Goal: Information Seeking & Learning: Learn about a topic

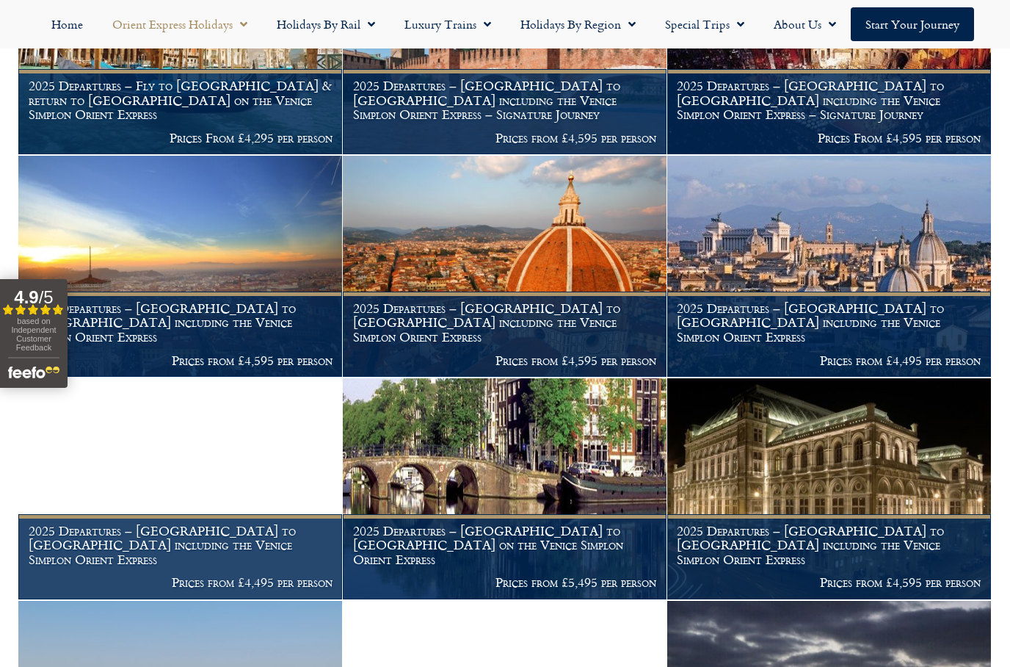
scroll to position [866, 0]
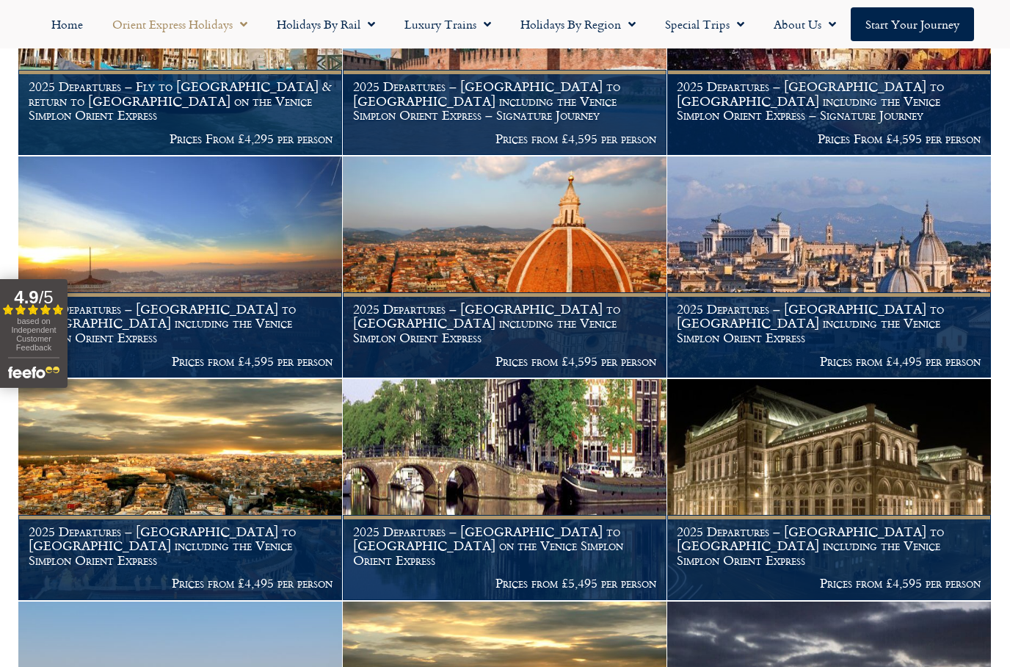
click at [875, 168] on img at bounding box center [830, 266] width 324 height 221
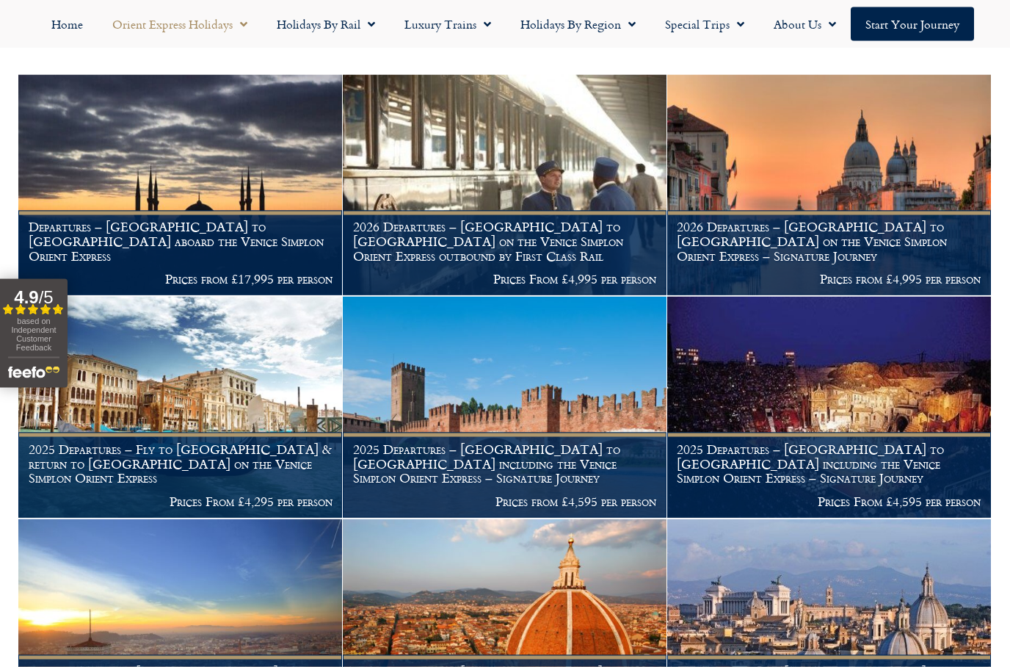
scroll to position [504, 0]
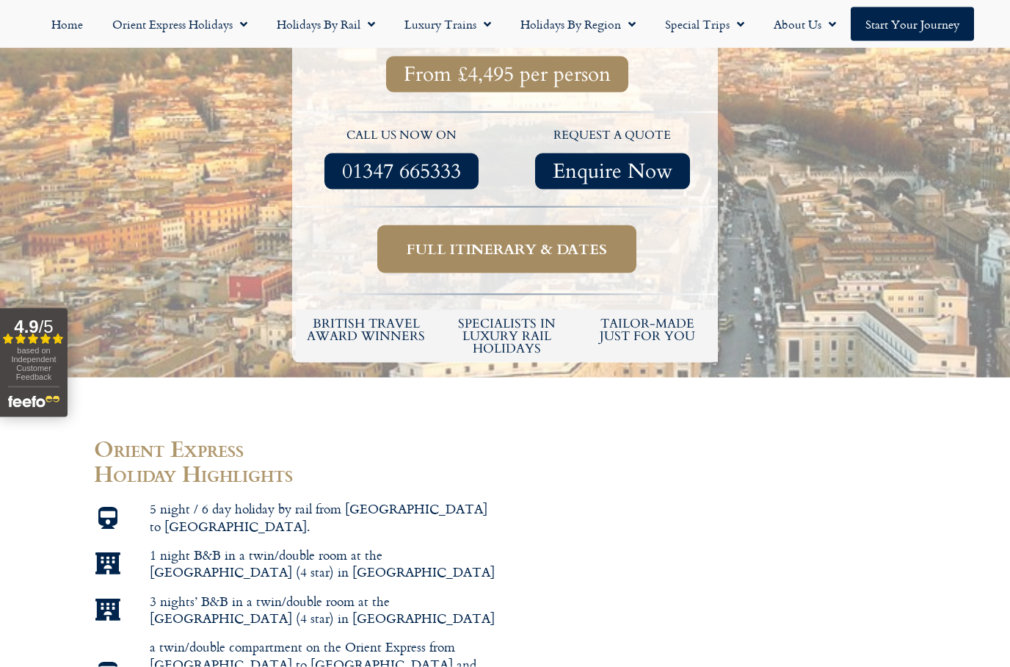
scroll to position [565, 0]
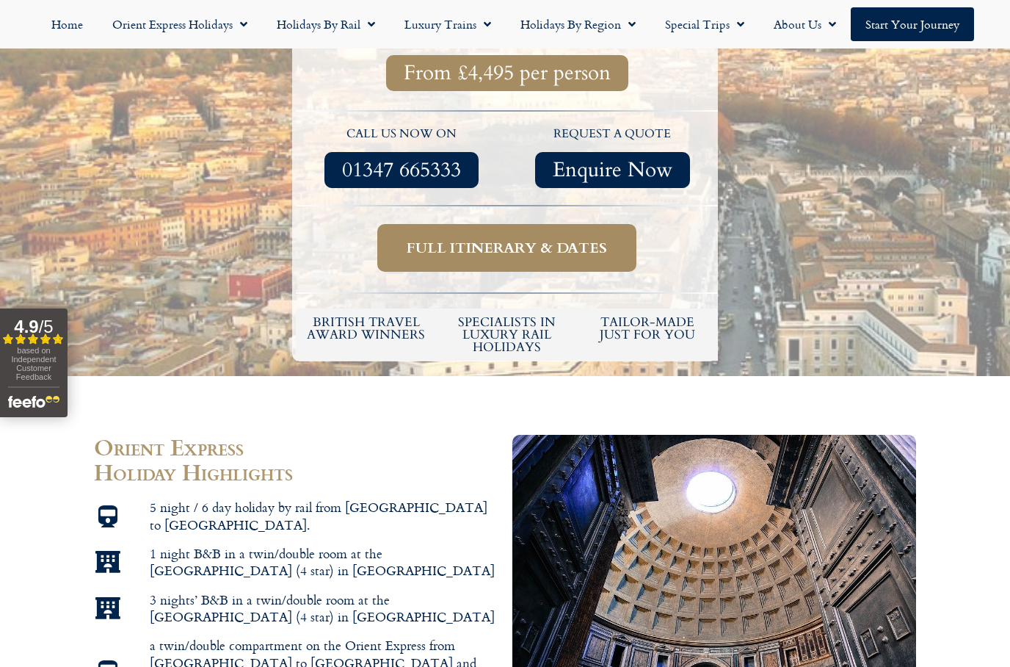
click at [482, 239] on span "Full itinerary & dates" at bounding box center [507, 248] width 200 height 18
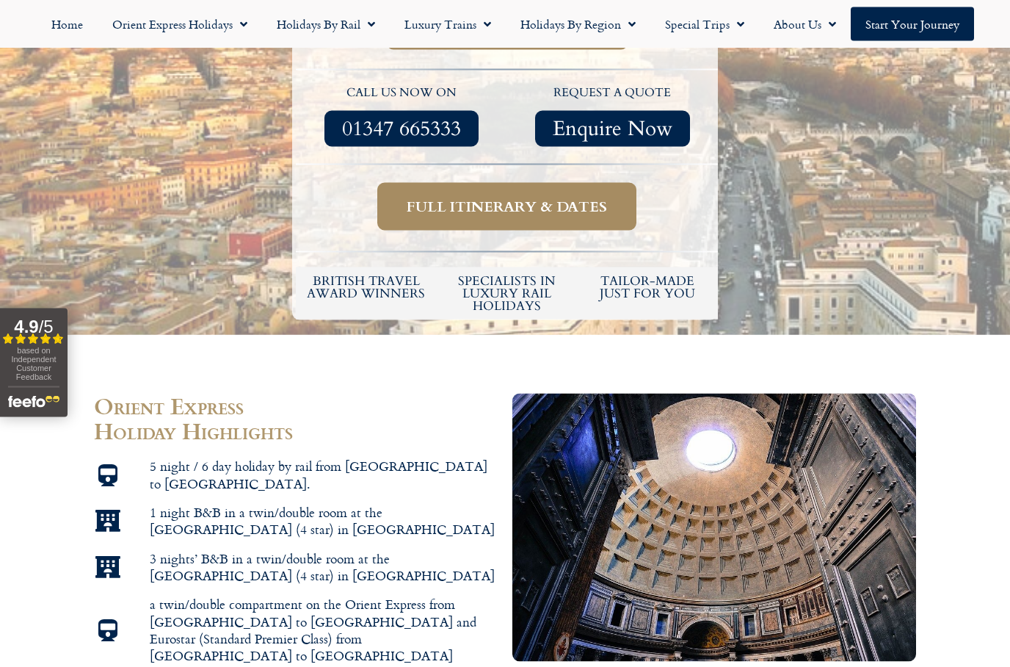
scroll to position [610, 0]
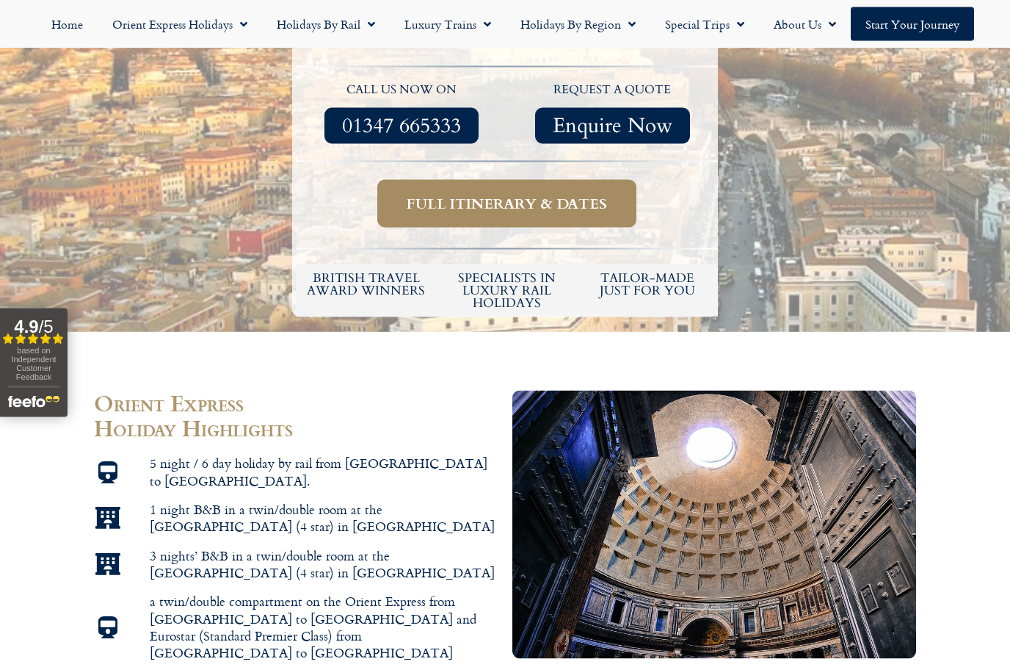
click at [460, 195] on span "Full itinerary & dates" at bounding box center [507, 204] width 200 height 18
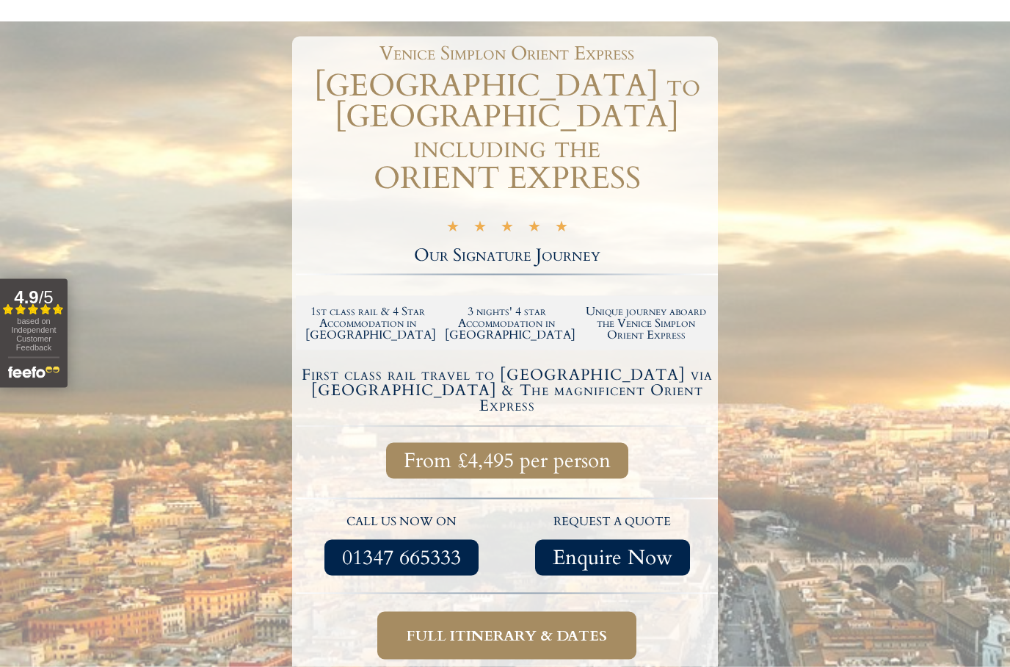
scroll to position [0, 0]
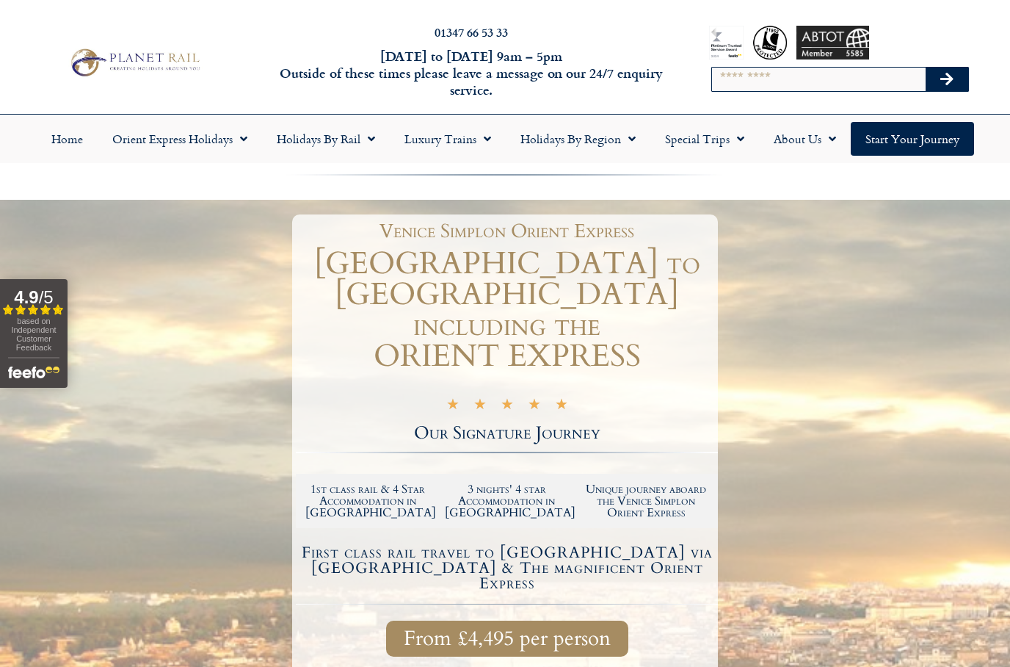
scroll to position [624, 0]
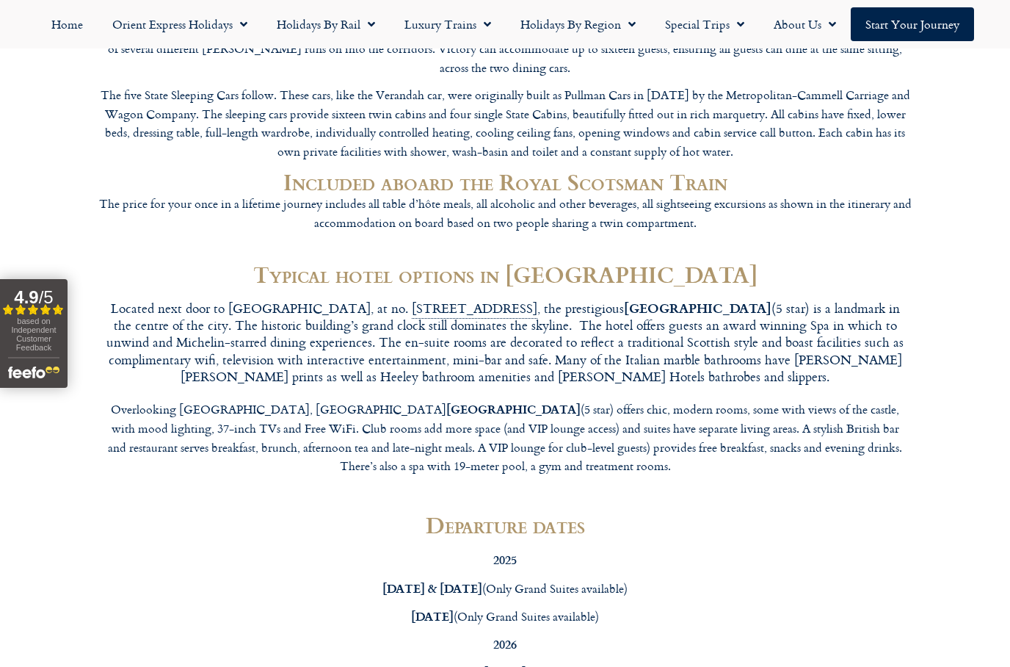
scroll to position [3855, 0]
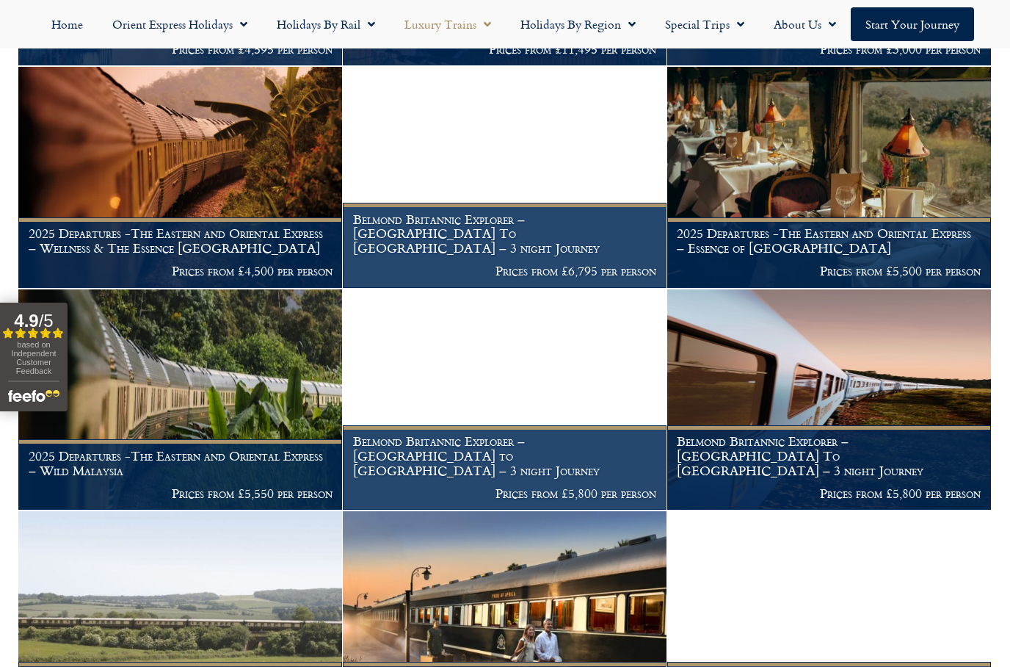
scroll to position [959, 0]
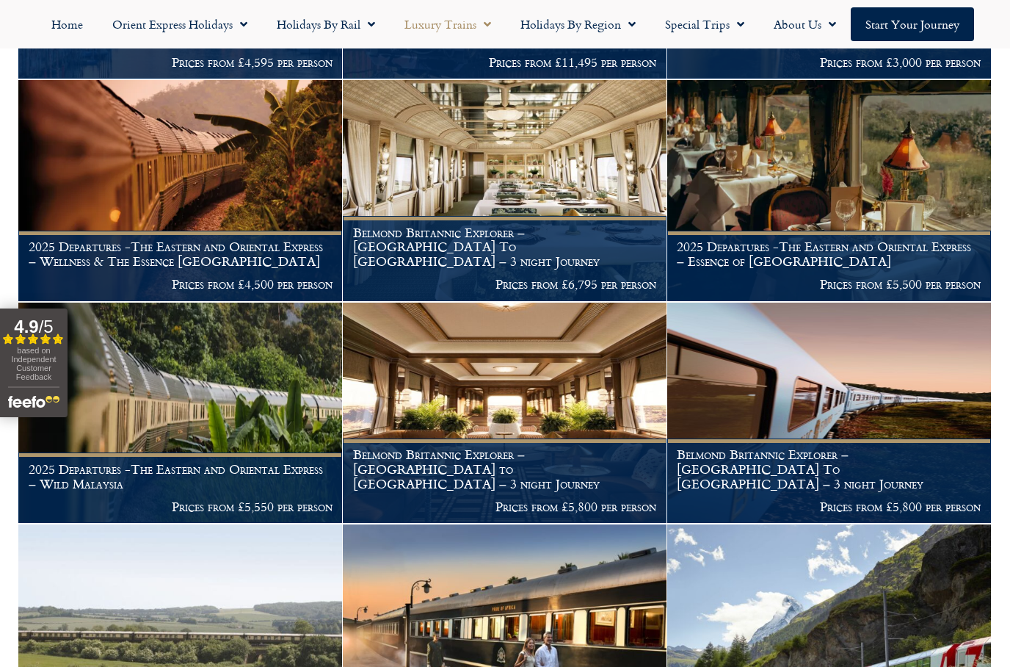
click at [433, 252] on h1 "Belmond Britannic Explorer – London To The Lake District – 3 night Journey" at bounding box center [505, 246] width 304 height 43
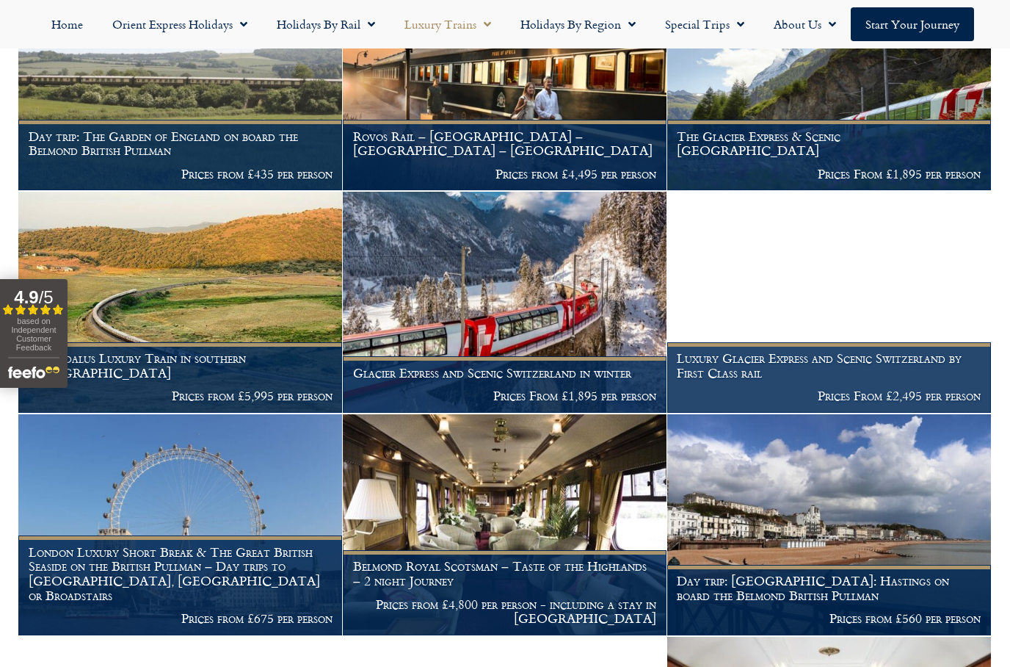
scroll to position [1512, 0]
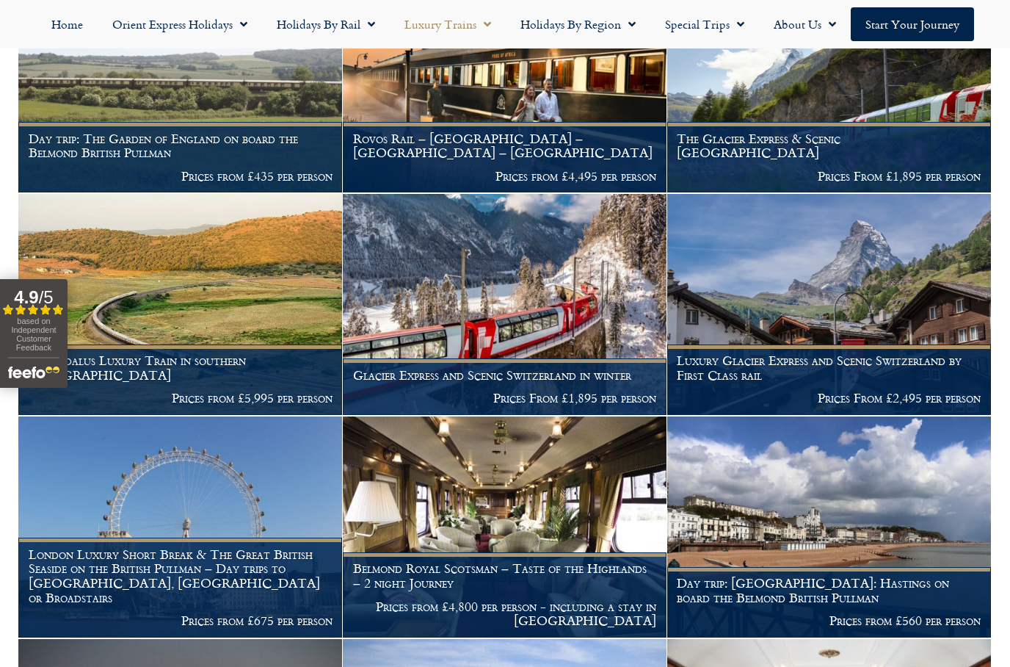
click at [91, 142] on h1 "Day trip: The Garden of England on board the Belmond British Pullman" at bounding box center [181, 145] width 304 height 29
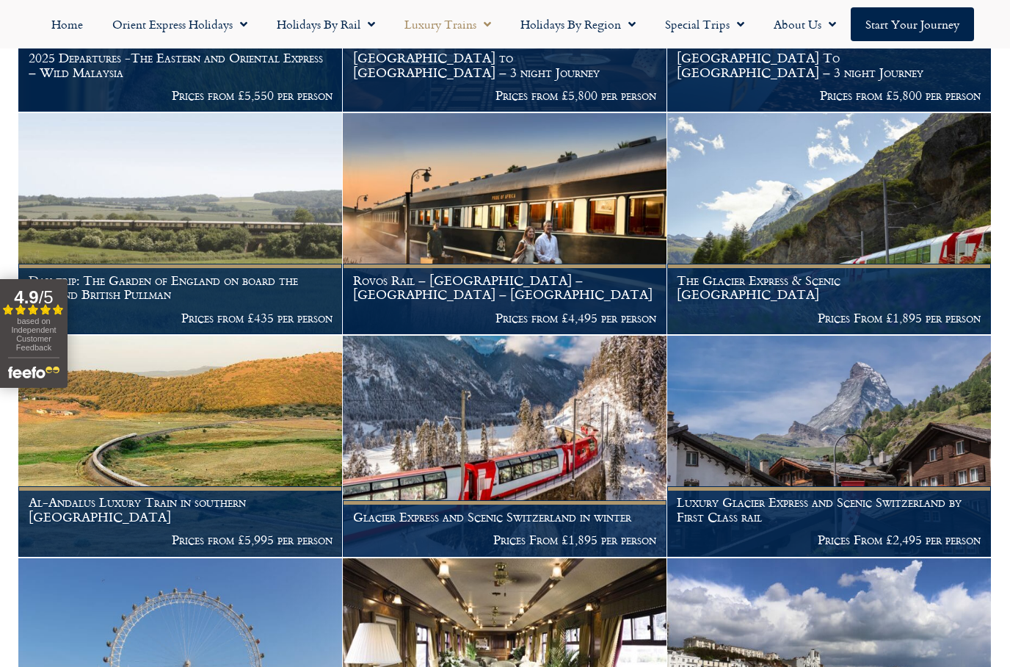
scroll to position [1363, 0]
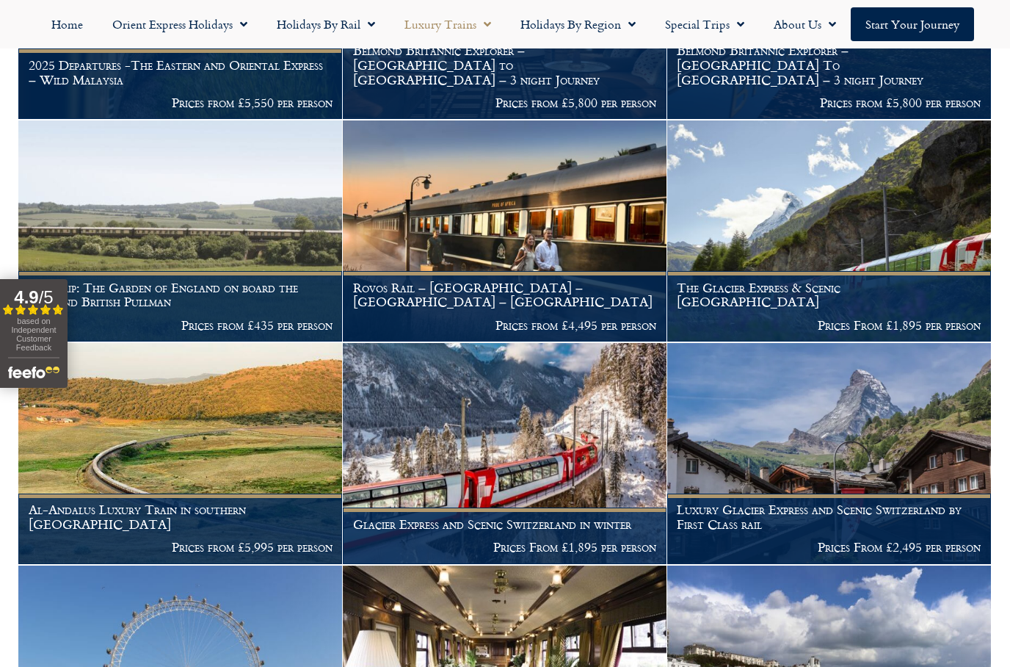
click at [803, 215] on img at bounding box center [830, 230] width 324 height 221
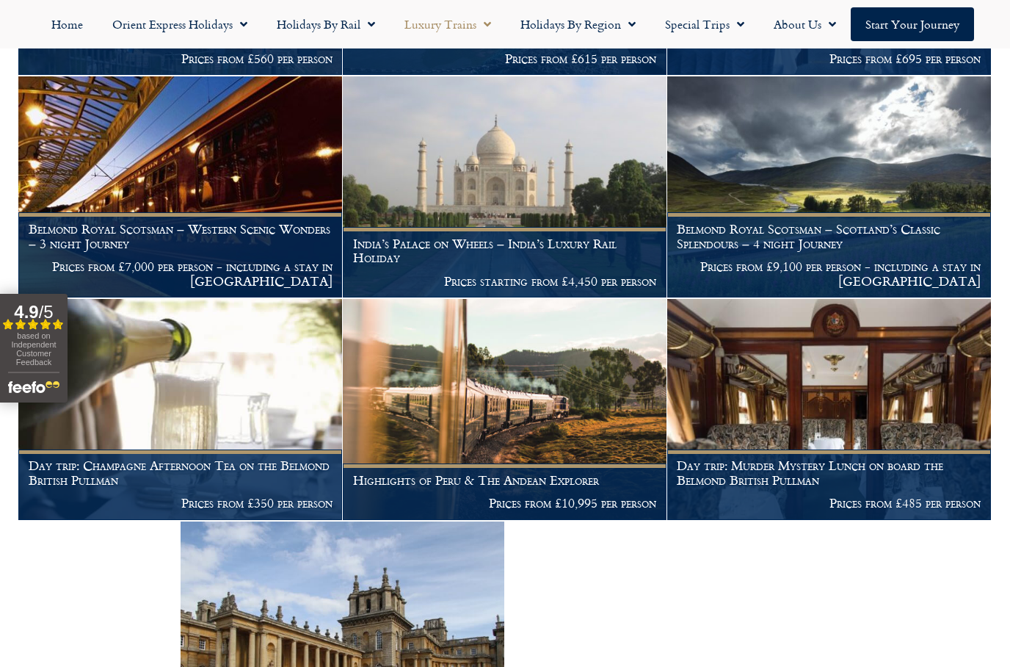
scroll to position [2271, 0]
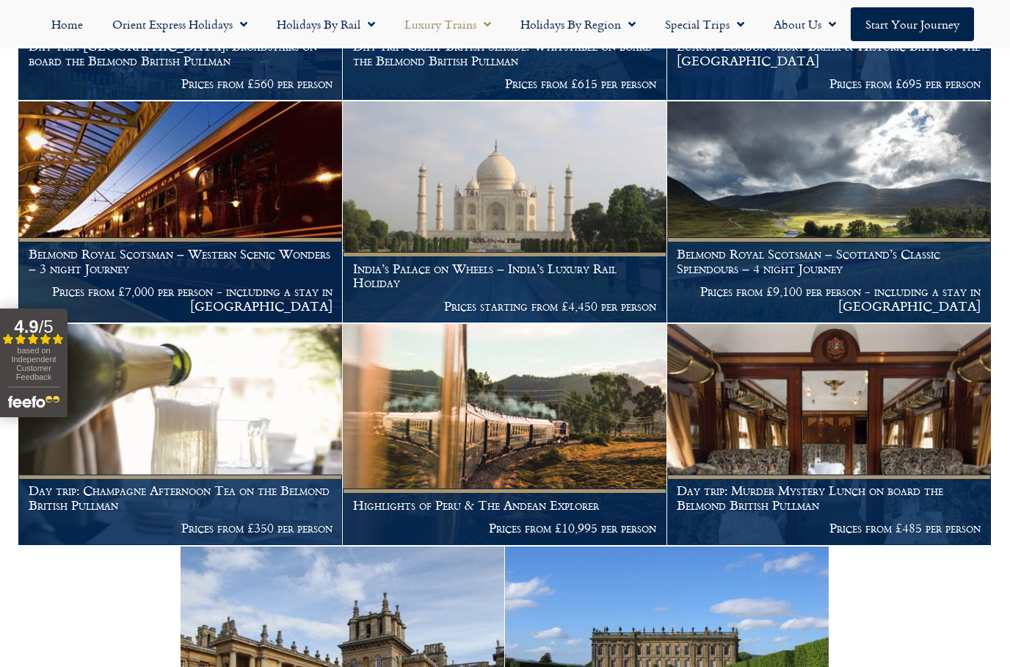
click at [149, 260] on h1 "Belmond Royal Scotsman – Western Scenic Wonders – 3 night Journey" at bounding box center [181, 261] width 304 height 29
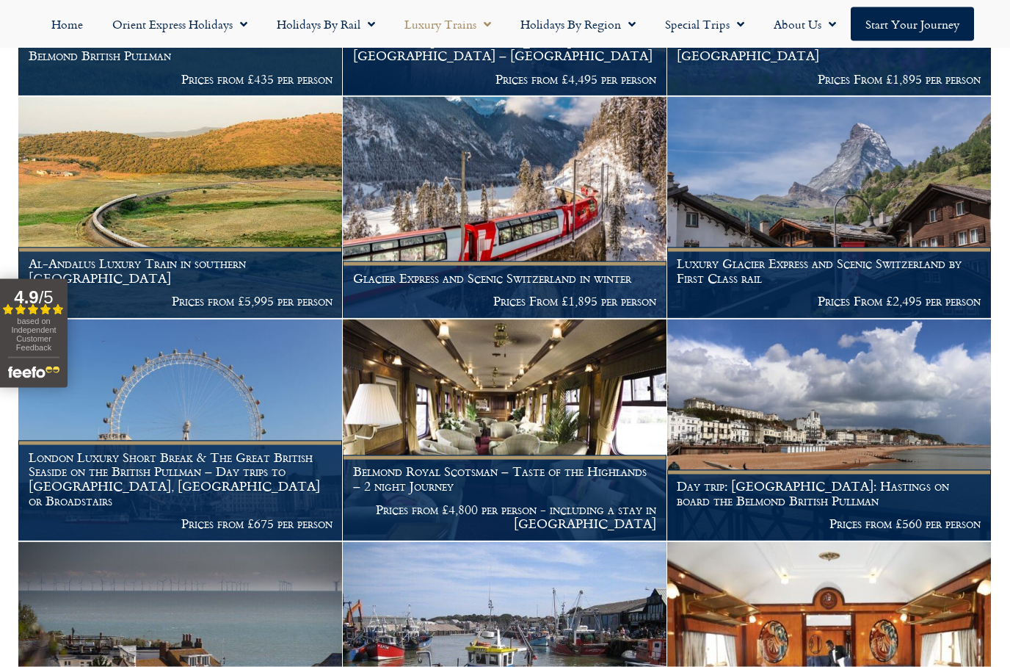
scroll to position [1586, 0]
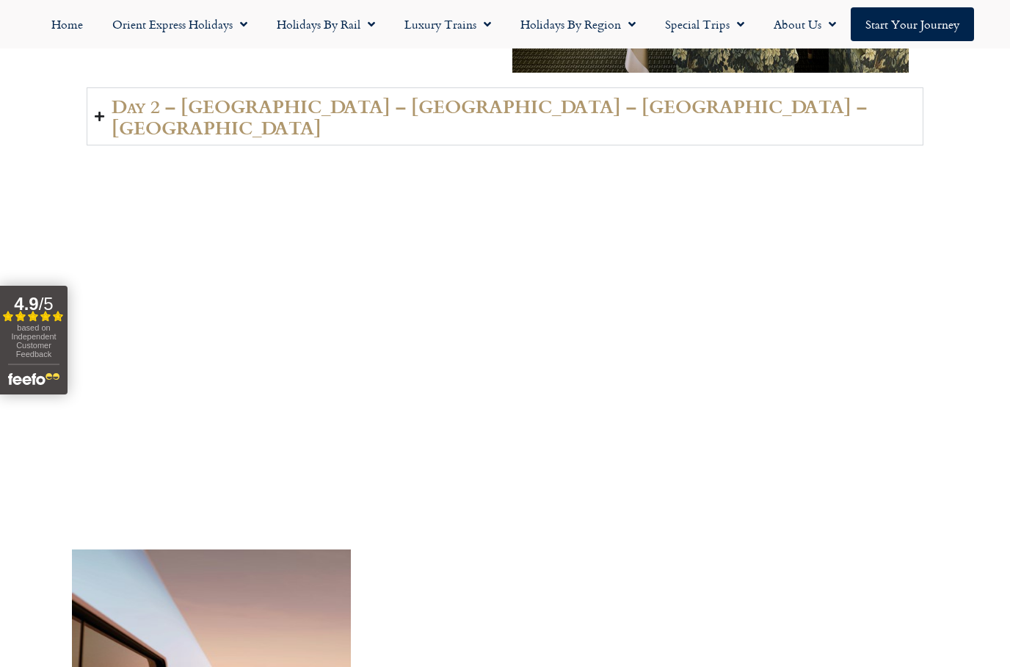
scroll to position [2734, 0]
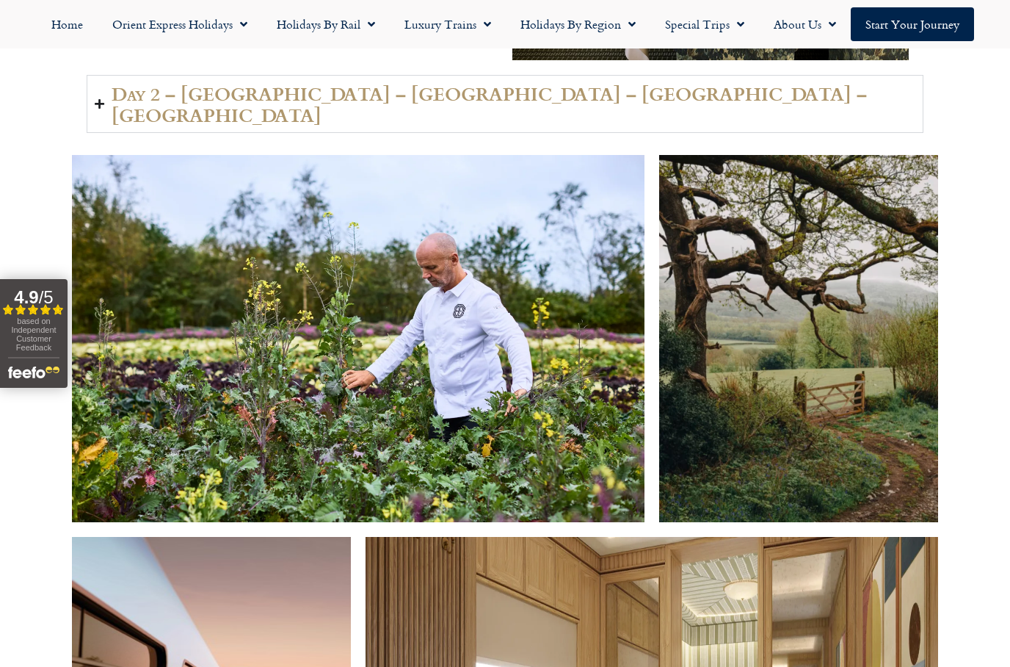
click at [104, 109] on icon "Accordion. Open links with Enter or Space, close with Escape, and navigate with…" at bounding box center [100, 103] width 10 height 11
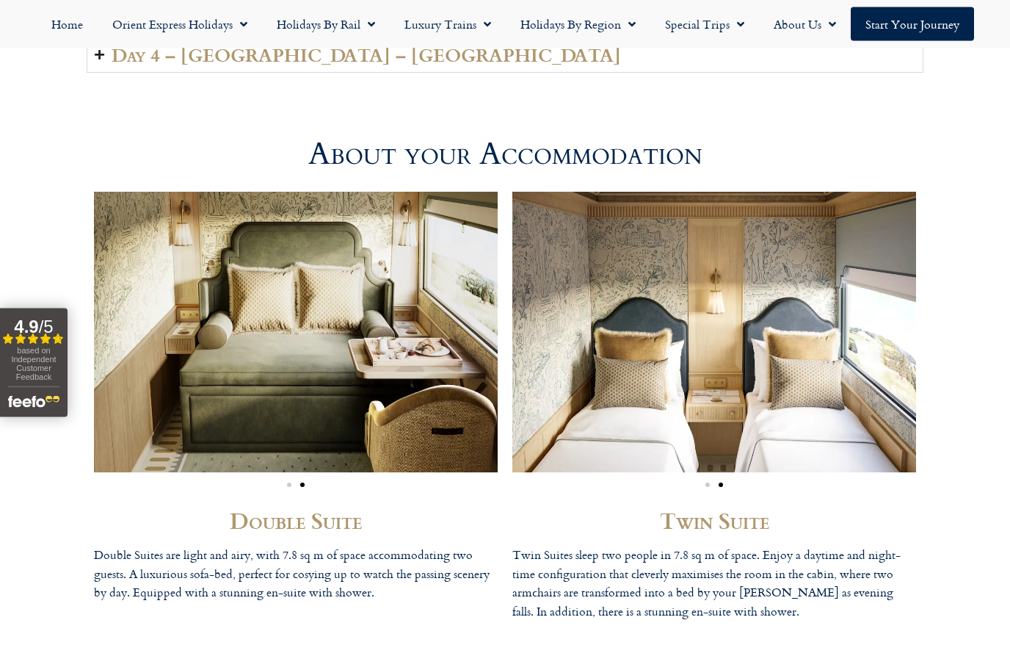
scroll to position [3830, 0]
click at [109, 73] on summary "Day 4 – [GEOGRAPHIC_DATA] – [GEOGRAPHIC_DATA]" at bounding box center [505, 54] width 837 height 37
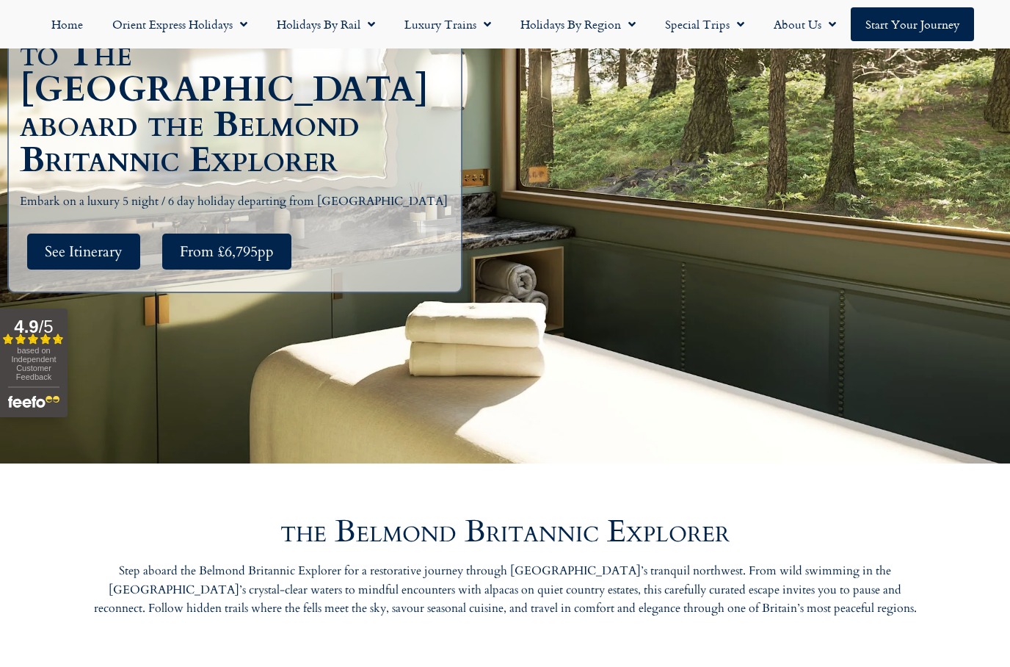
scroll to position [418, 0]
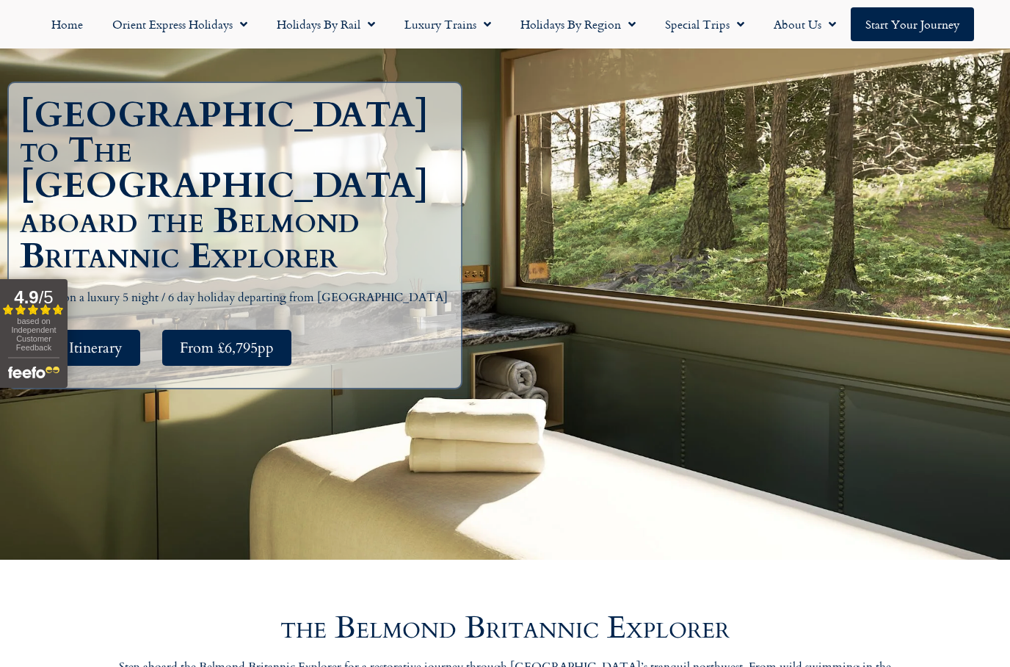
click at [110, 357] on span "See Itinerary" at bounding box center [84, 348] width 78 height 18
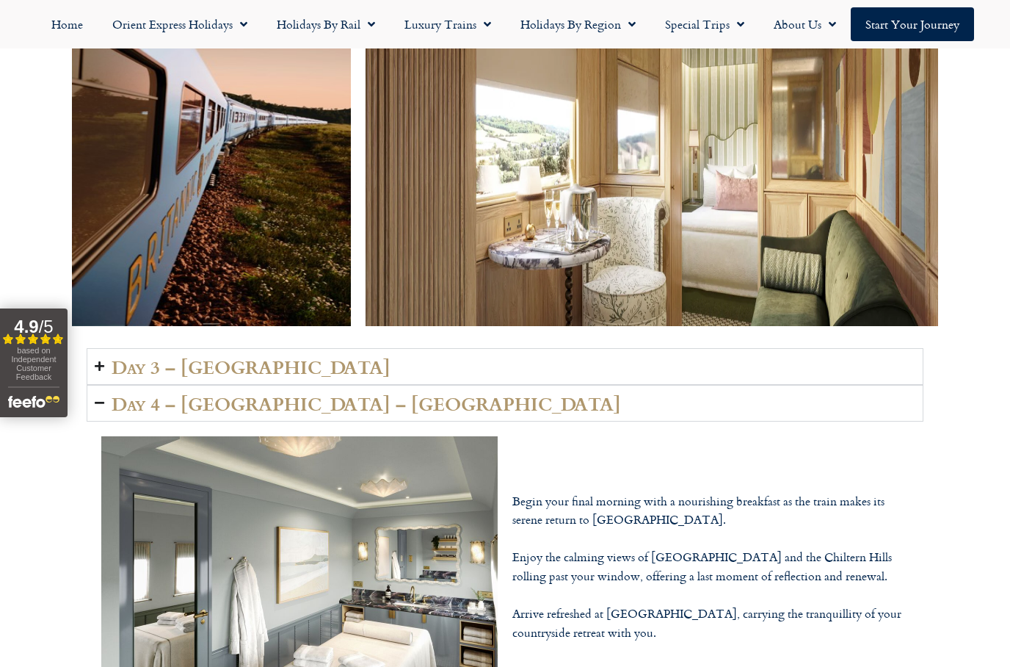
scroll to position [3202, 0]
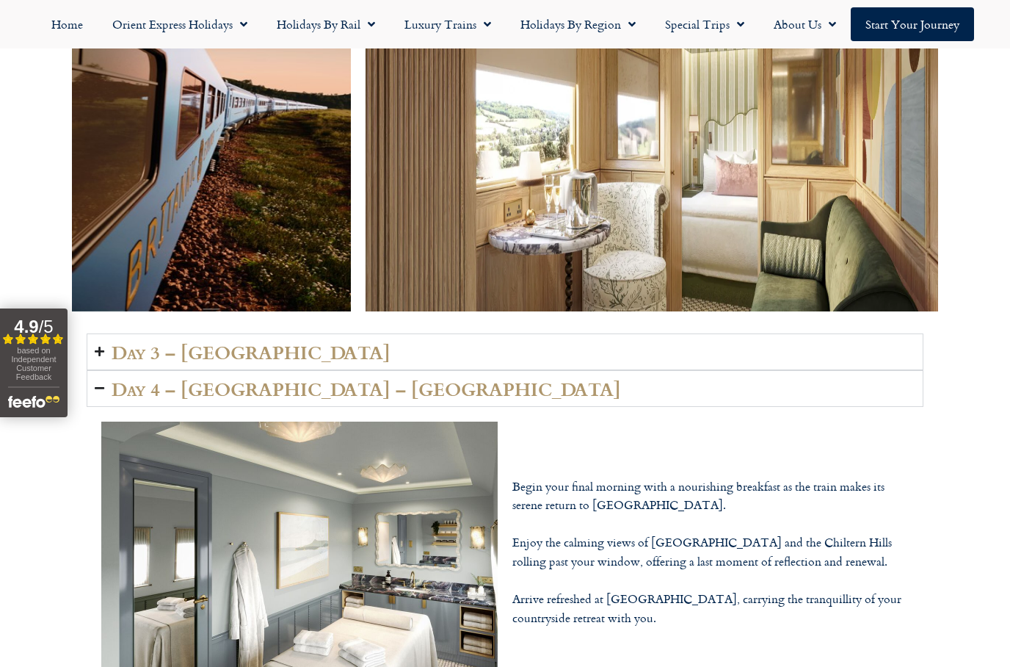
click at [106, 370] on summary "Day 3 – Oxfordshire" at bounding box center [505, 351] width 837 height 37
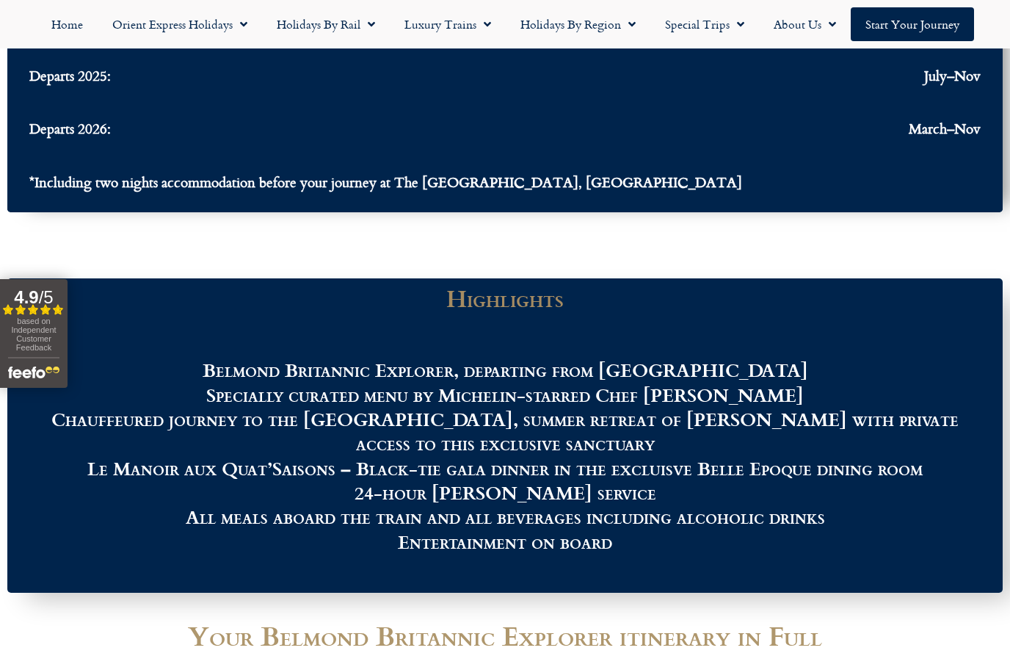
scroll to position [1631, 0]
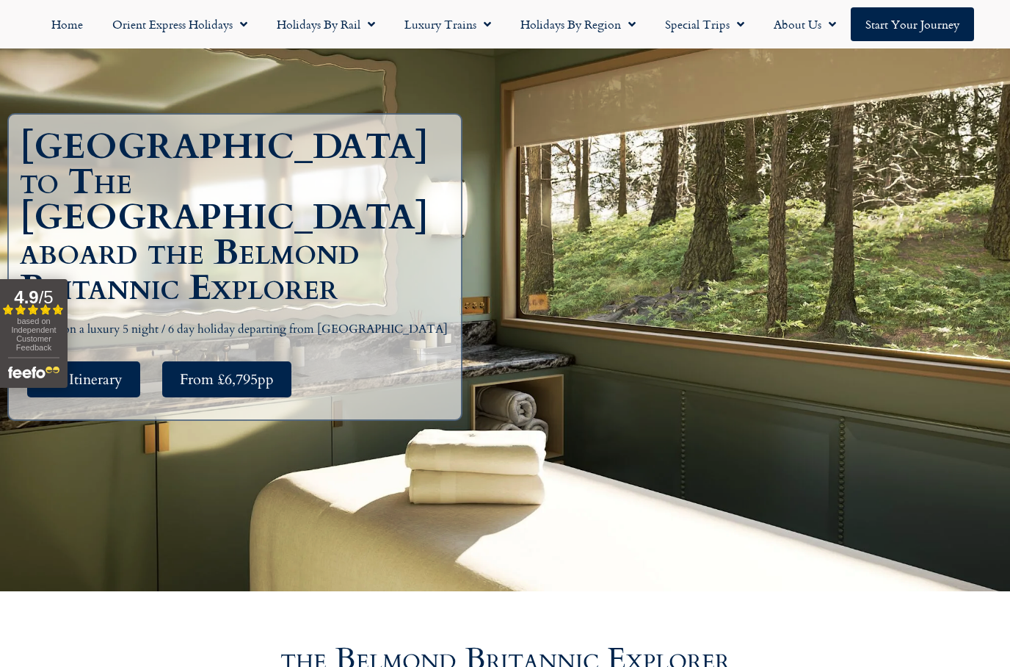
scroll to position [208, 0]
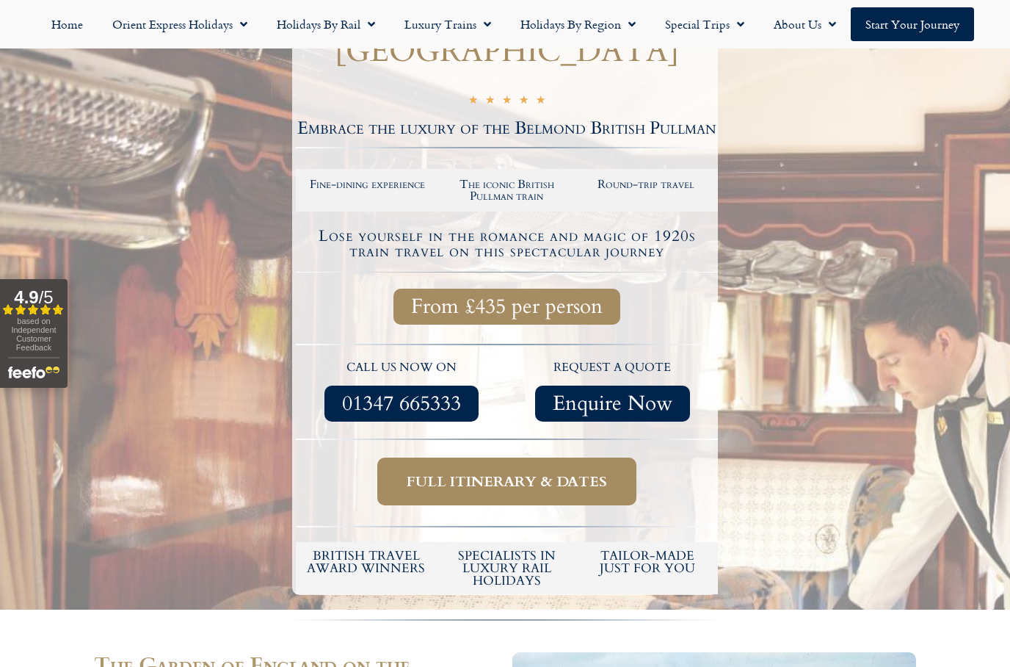
scroll to position [201, 0]
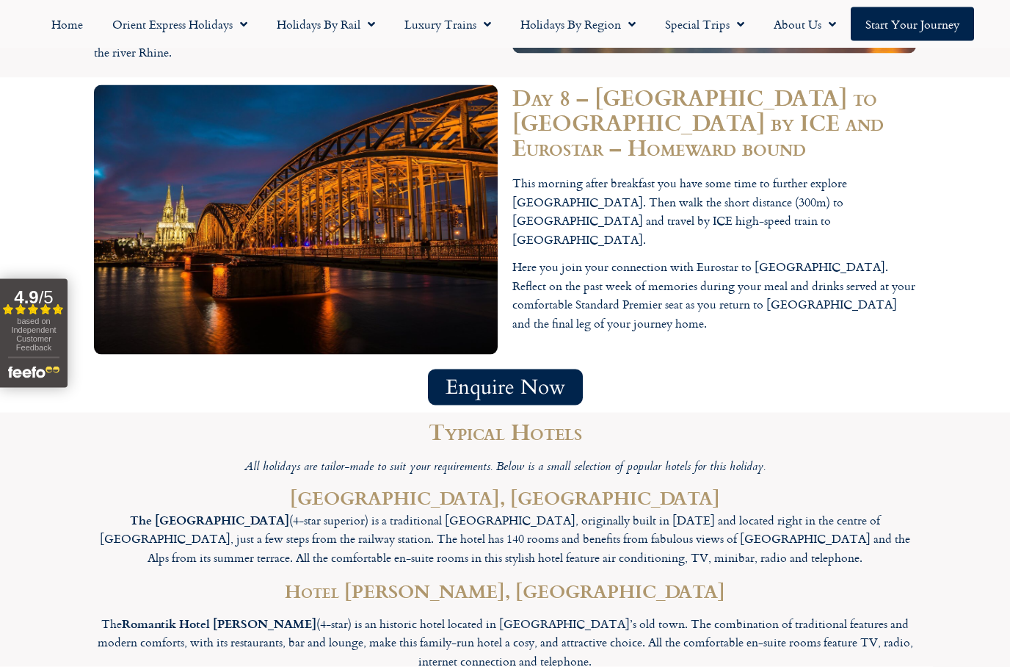
scroll to position [4722, 0]
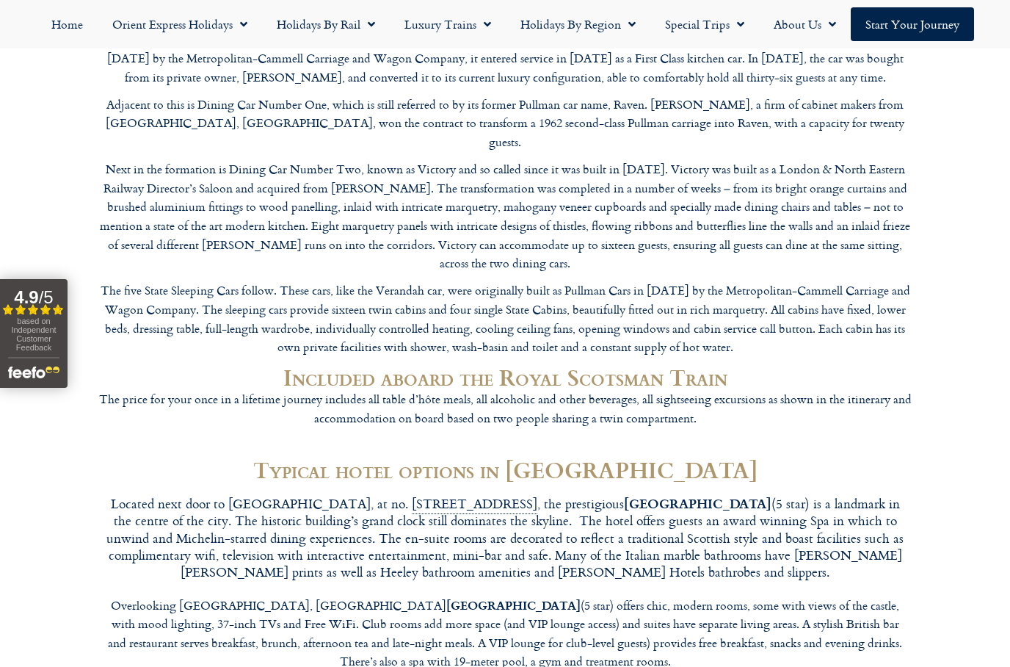
scroll to position [4379, 0]
